Goal: Task Accomplishment & Management: Manage account settings

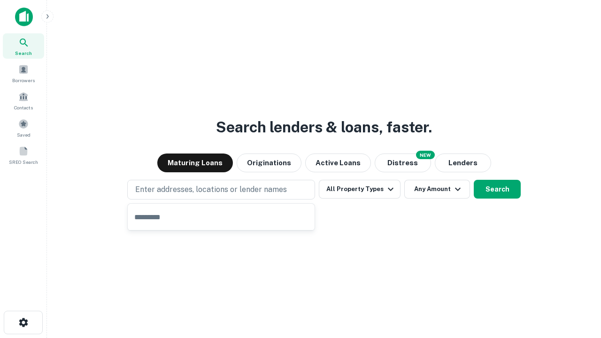
type input "**********"
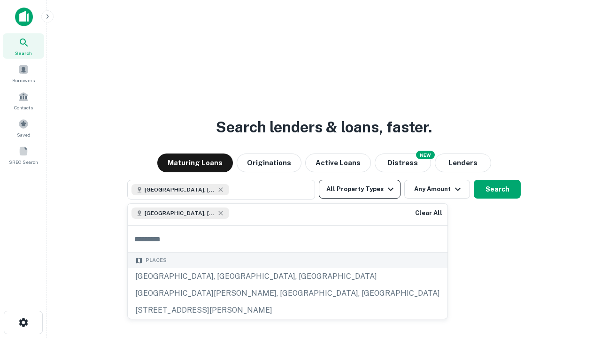
click at [360, 189] on button "All Property Types" at bounding box center [360, 189] width 82 height 19
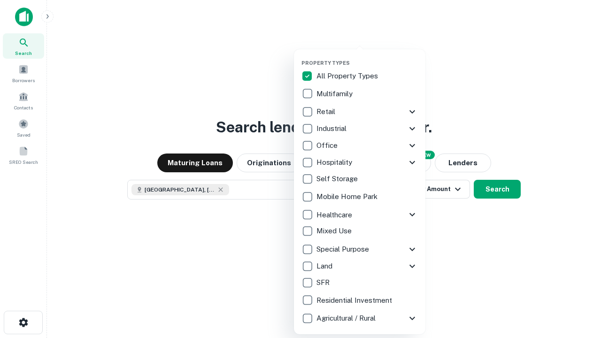
click at [367, 57] on button "button" at bounding box center [368, 57] width 132 height 0
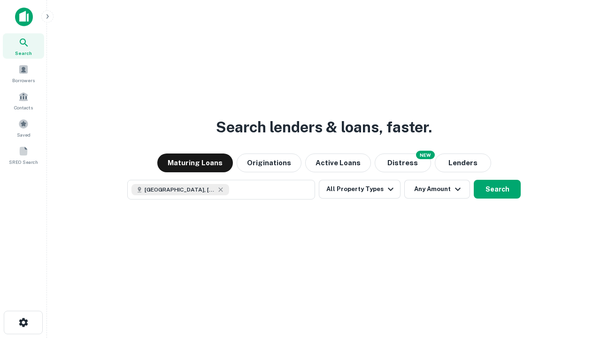
scroll to position [15, 0]
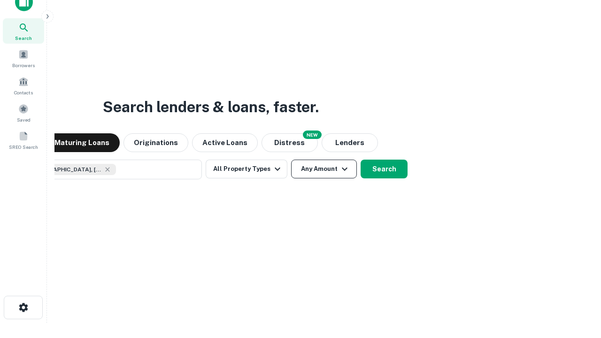
click at [291, 160] on button "Any Amount" at bounding box center [324, 169] width 66 height 19
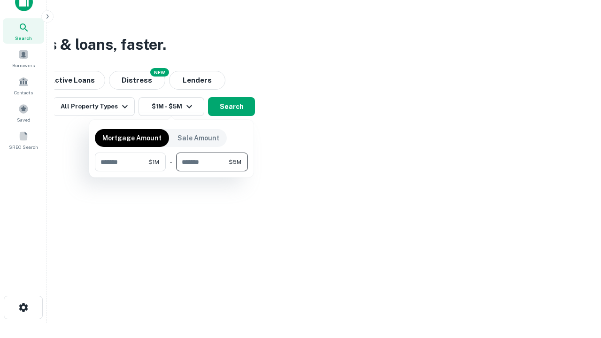
type input "*******"
click at [171, 171] on button "button" at bounding box center [171, 171] width 153 height 0
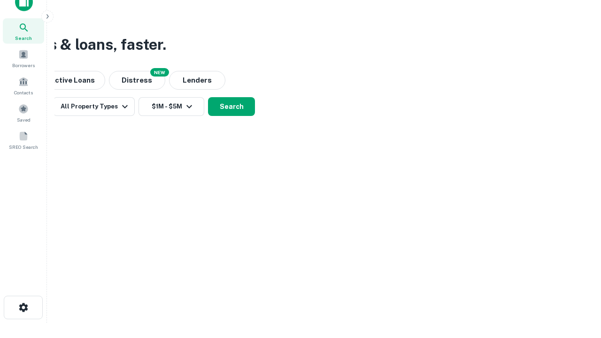
scroll to position [15, 0]
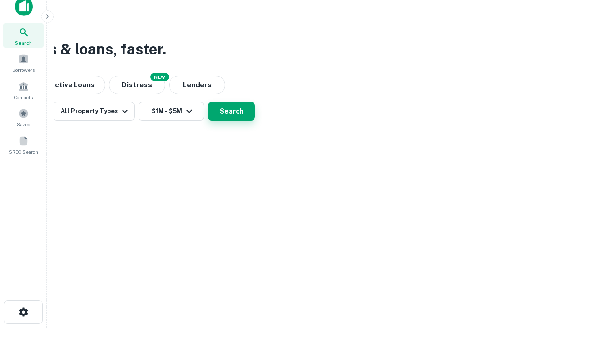
click at [255, 121] on button "Search" at bounding box center [231, 111] width 47 height 19
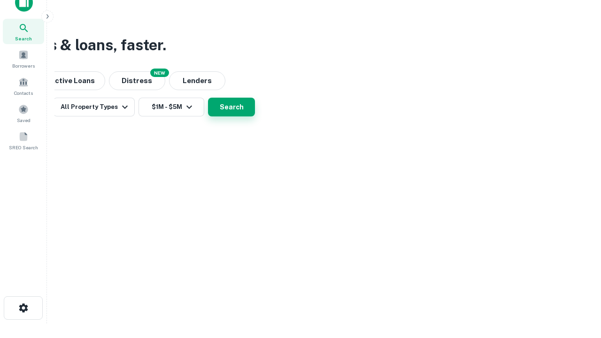
scroll to position [0, 173]
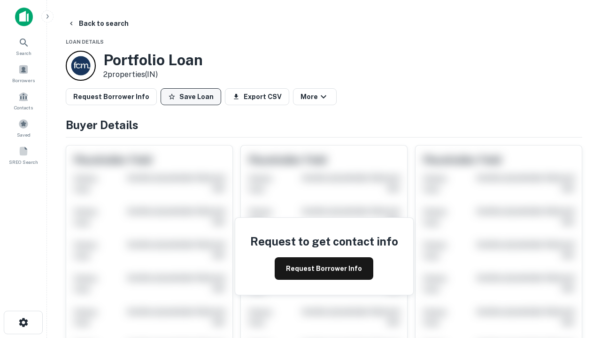
click at [191, 97] on button "Save Loan" at bounding box center [191, 96] width 61 height 17
click at [193, 97] on button "Loan Saved" at bounding box center [193, 96] width 65 height 17
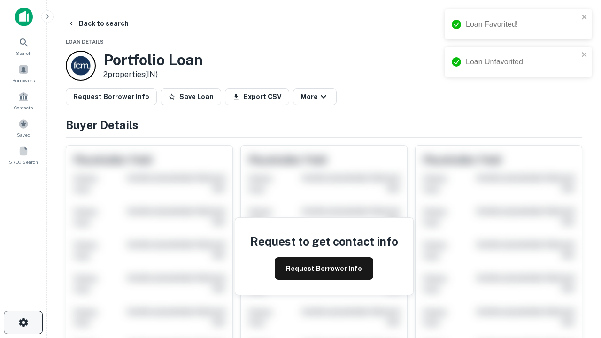
click at [23, 323] on icon "button" at bounding box center [23, 322] width 11 height 11
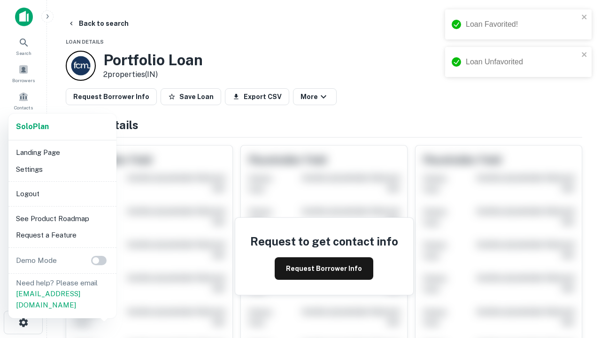
click at [62, 194] on li "Logout" at bounding box center [62, 194] width 101 height 17
